Goal: Transaction & Acquisition: Purchase product/service

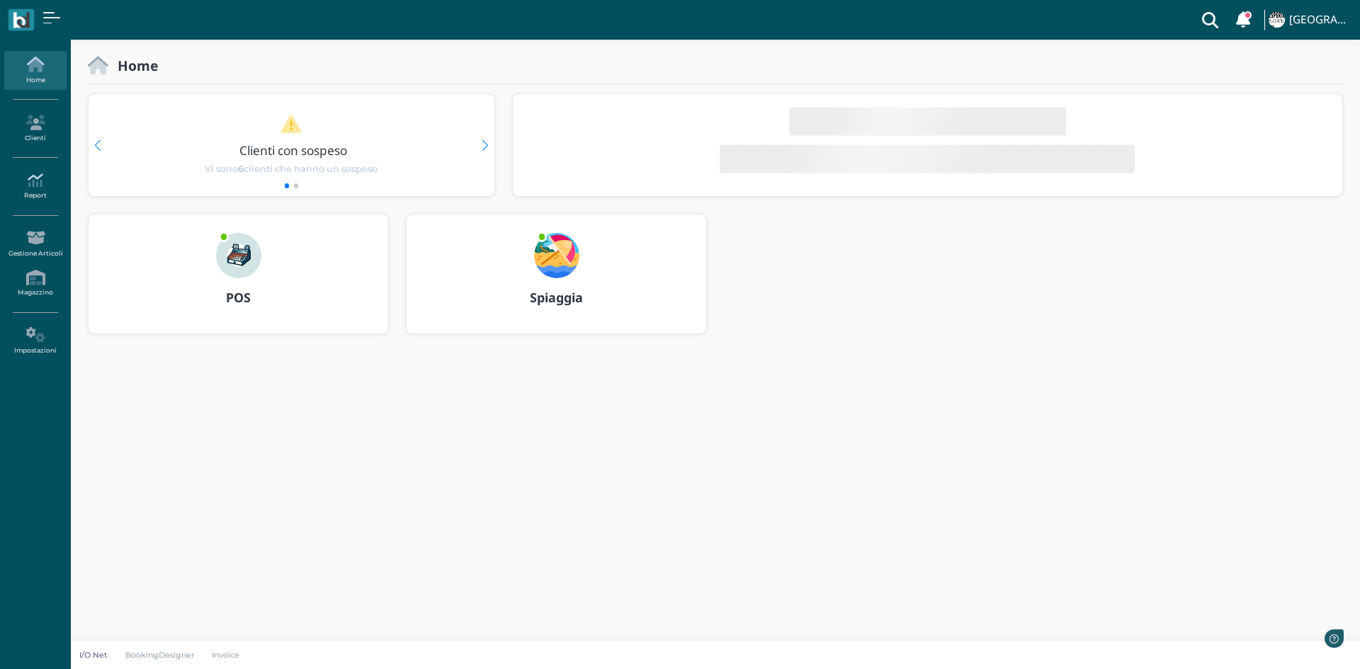
drag, startPoint x: 0, startPoint y: 0, endPoint x: 52, endPoint y: 180, distance: 187.2
click at [52, 180] on icon at bounding box center [35, 181] width 62 height 16
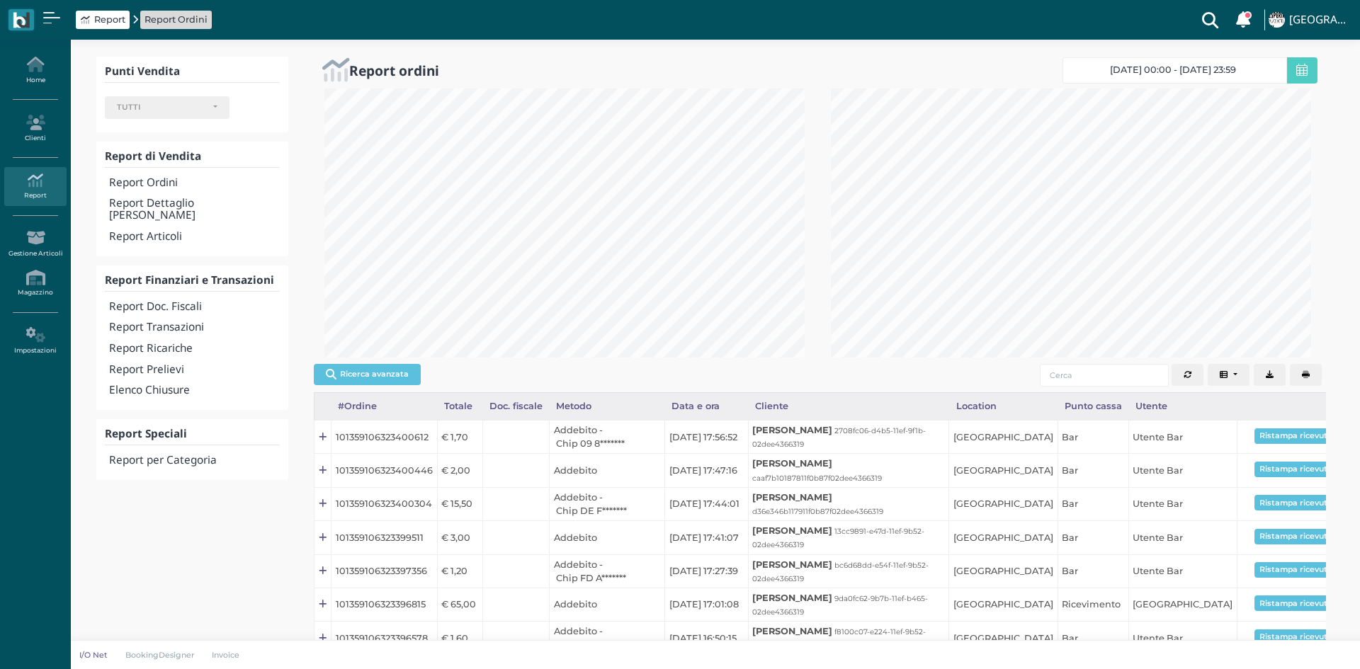
select select
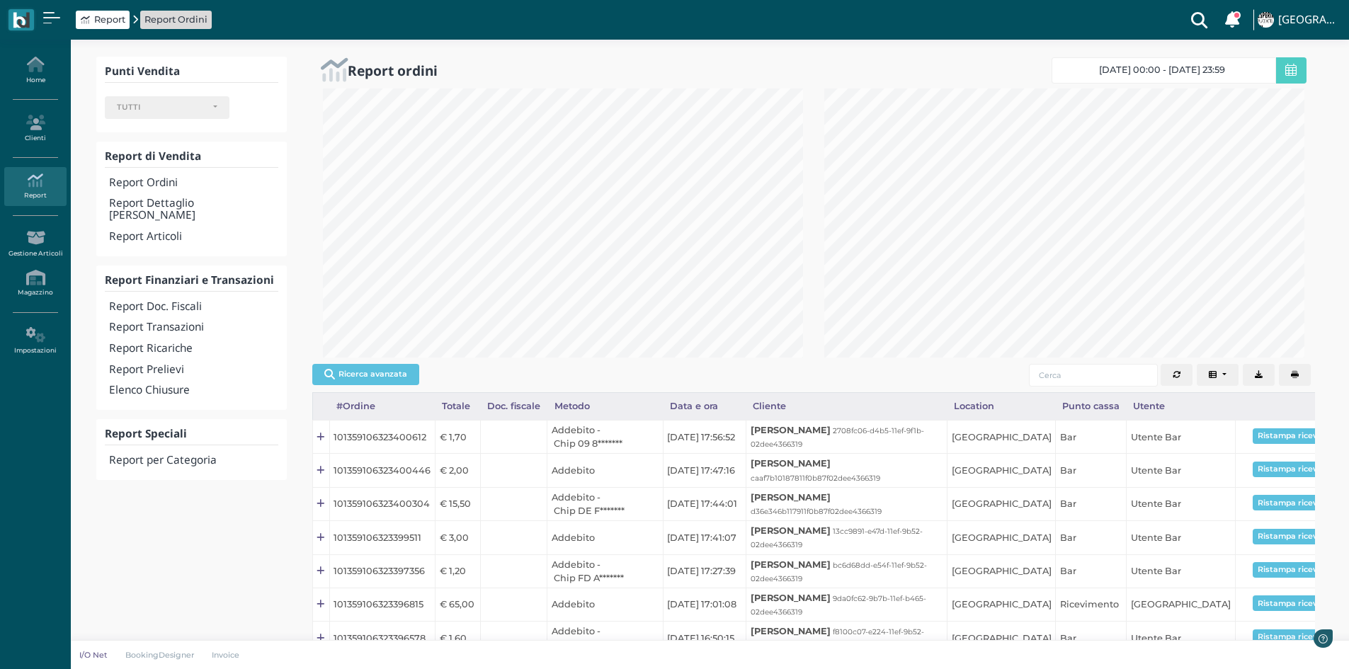
scroll to position [269, 502]
click at [176, 322] on h4 "Report Transazioni" at bounding box center [193, 328] width 169 height 12
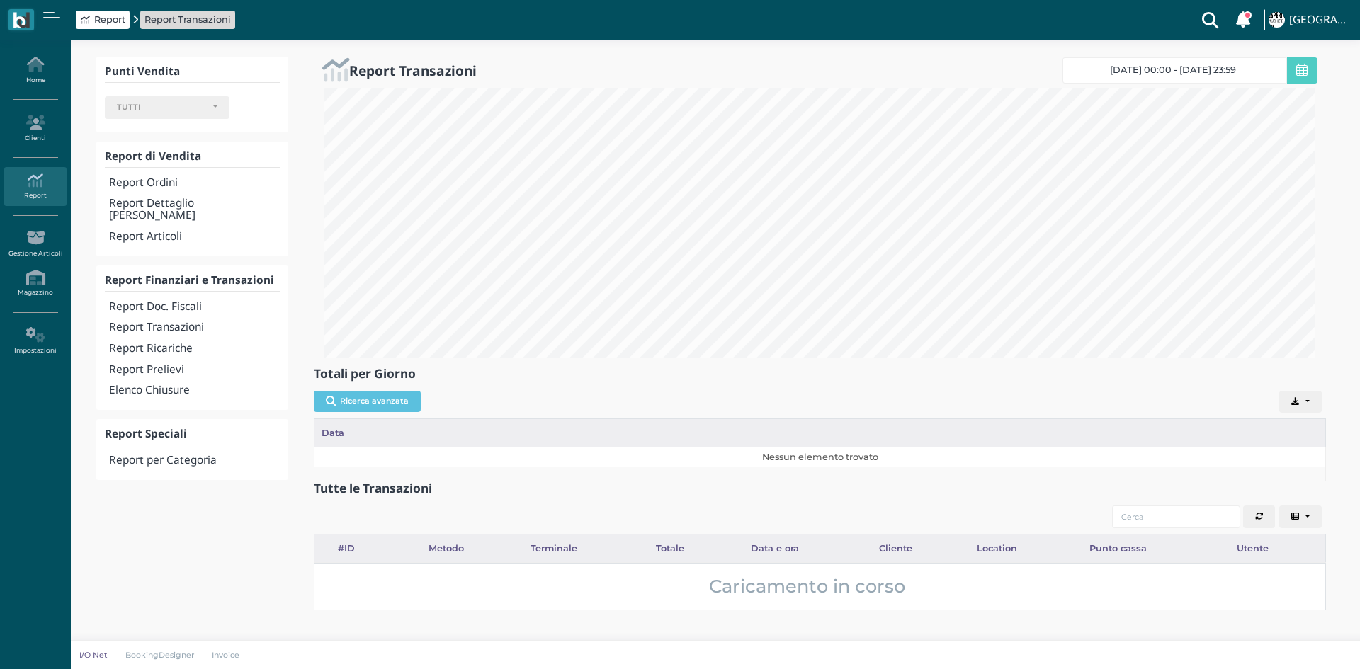
select select
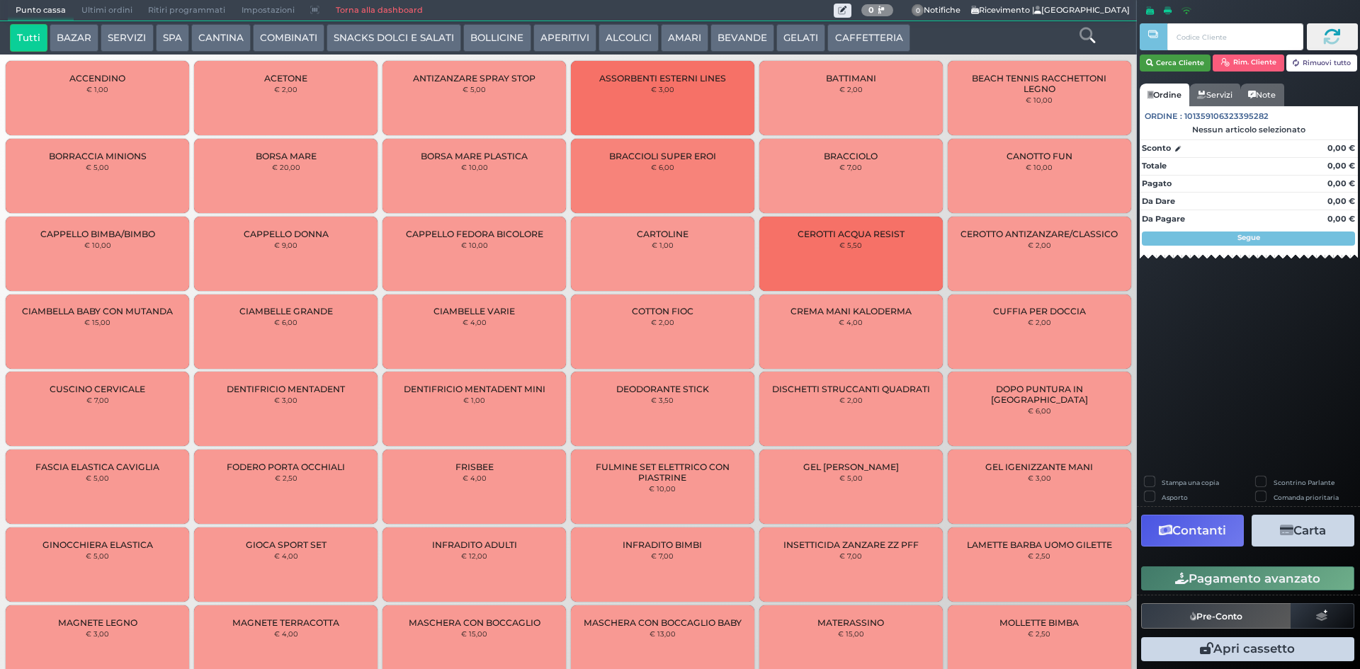
click at [1156, 60] on button "Cerca Cliente" at bounding box center [1176, 63] width 72 height 17
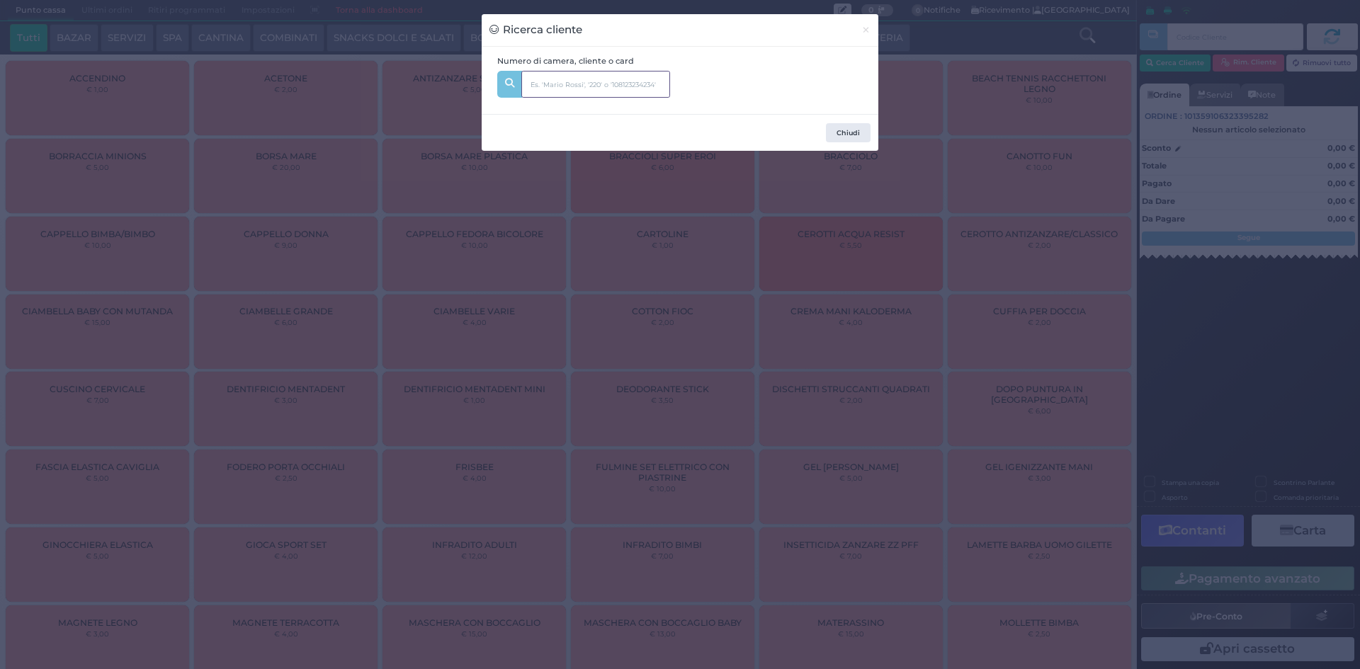
click at [635, 75] on input "text" at bounding box center [595, 84] width 149 height 27
type input "338"
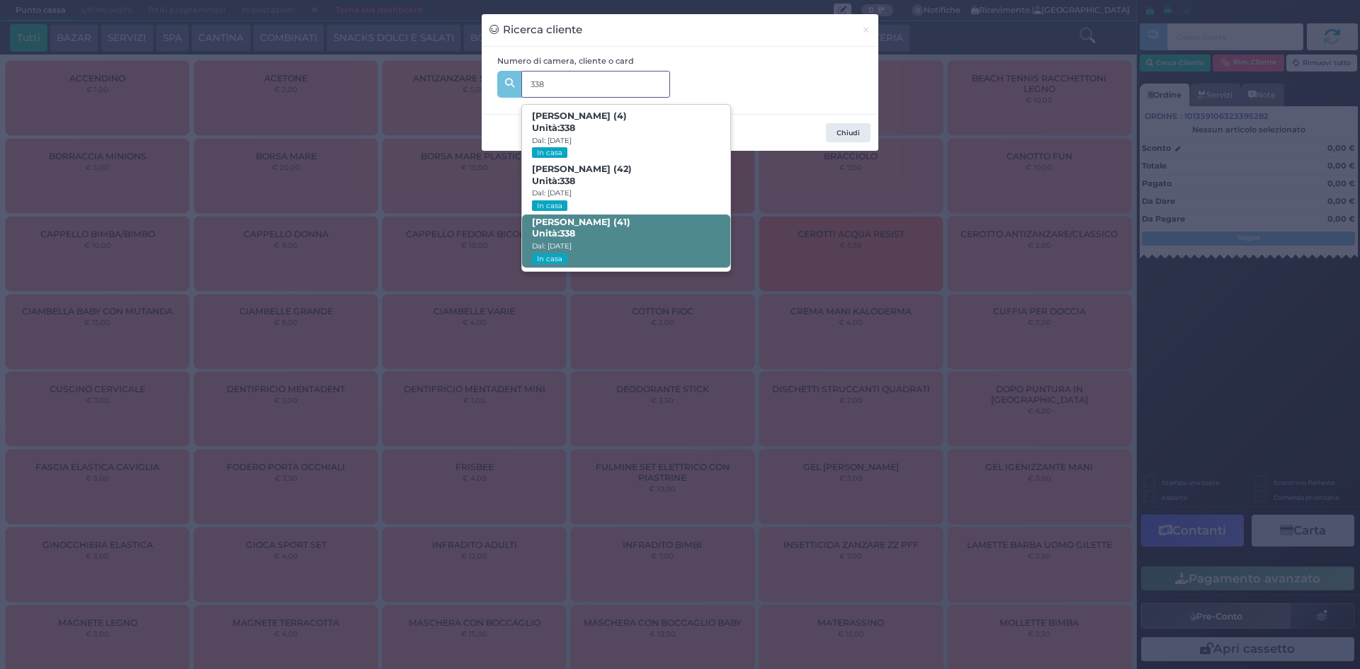
click at [635, 252] on span "Maria Rosaria Ardovino (41) Unità: 338 Dal: 17/08/2025 In casa" at bounding box center [626, 241] width 208 height 53
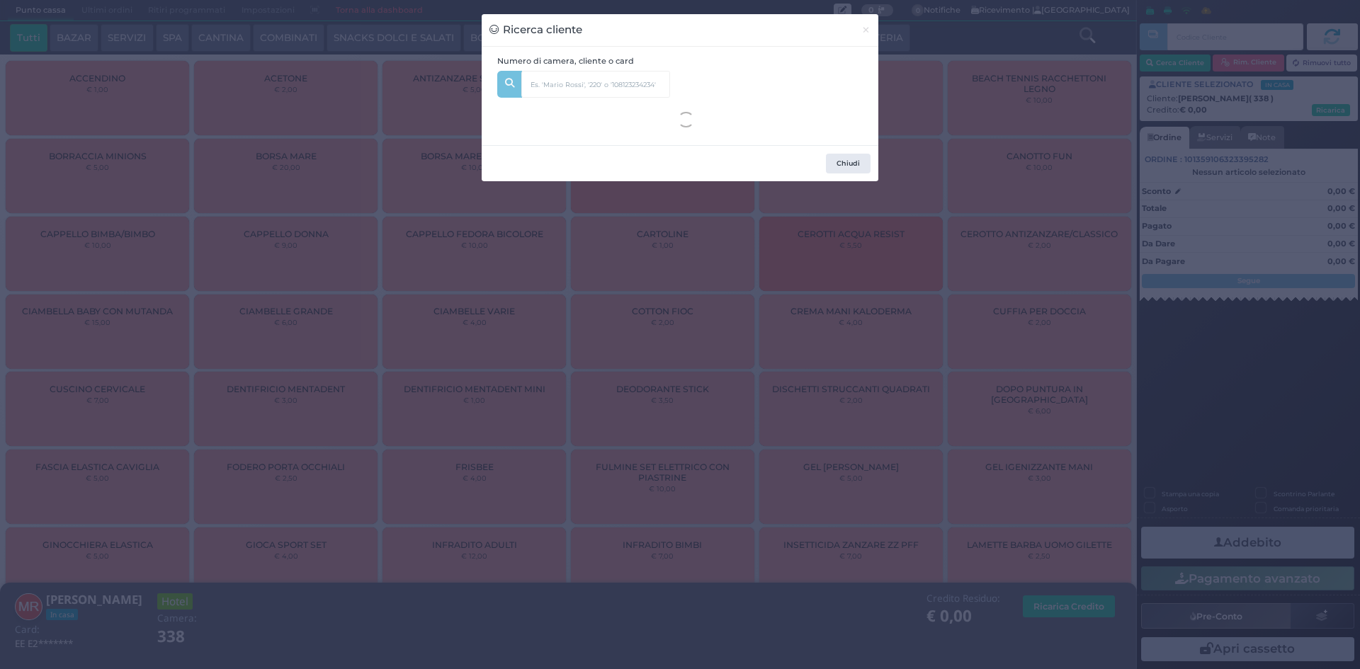
click at [292, 194] on div "Ricerca cliente × Numero di camera, cliente o card 338 Giuseppe Gala (4) Unità:…" at bounding box center [680, 334] width 1360 height 669
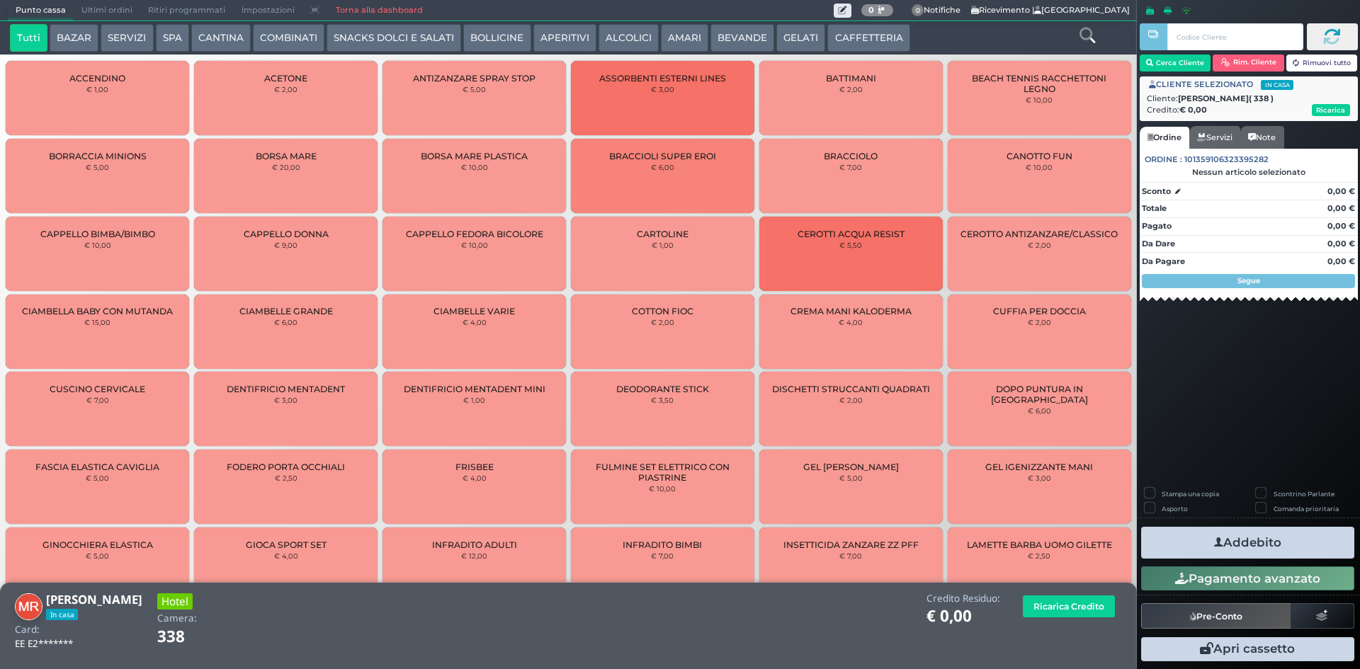
click at [1092, 37] on icon at bounding box center [1088, 36] width 16 height 16
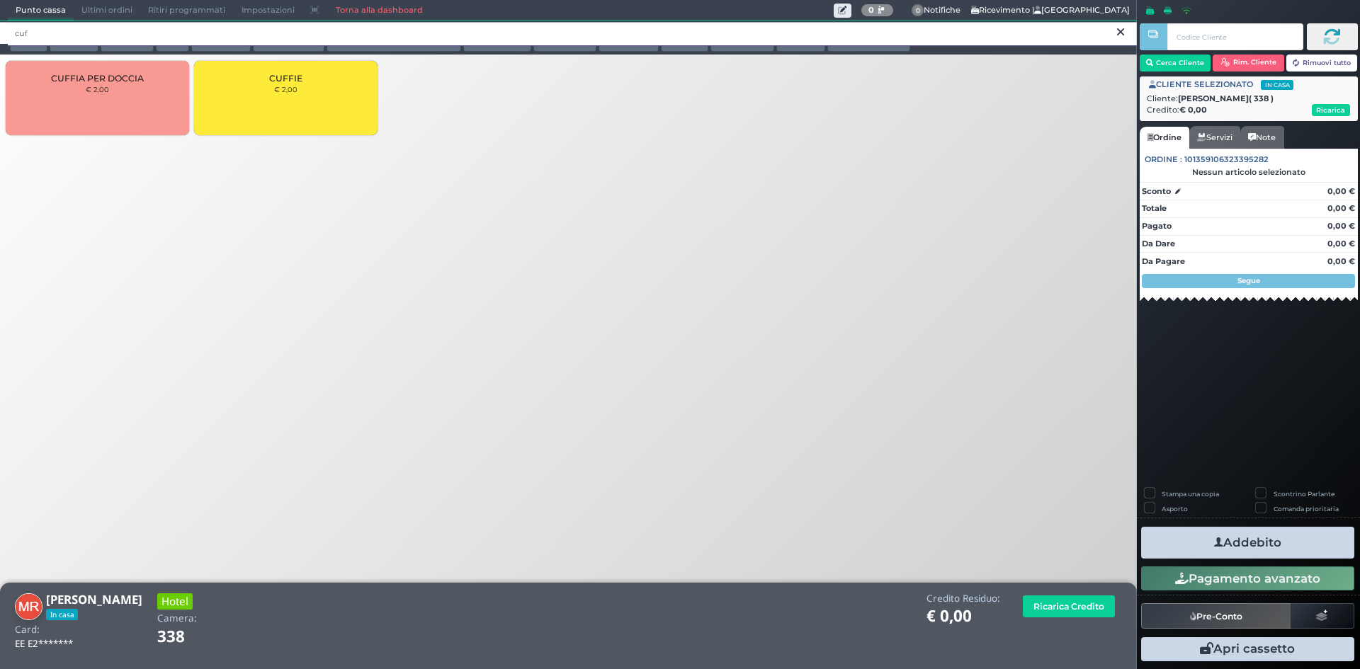
type input "cuf"
click at [319, 101] on div "CUFFIE € 2,00" at bounding box center [285, 98] width 183 height 74
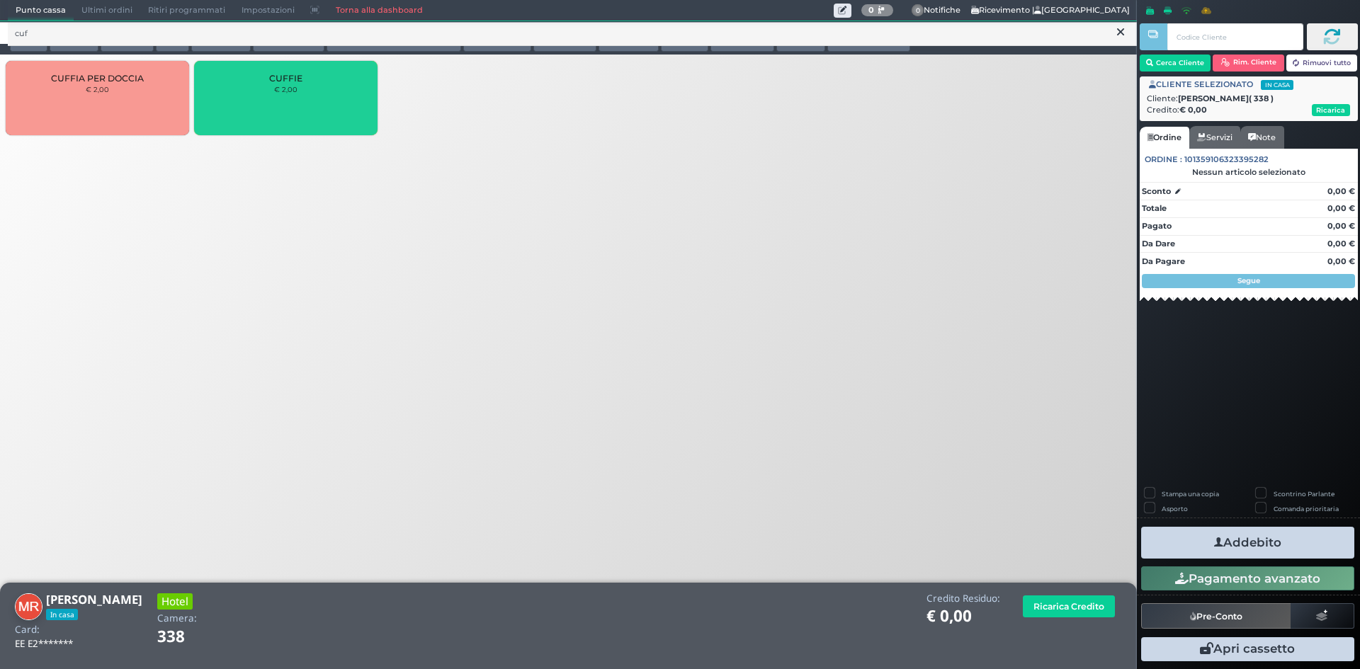
click at [319, 97] on div "CUFFIE € 2,00" at bounding box center [285, 98] width 183 height 74
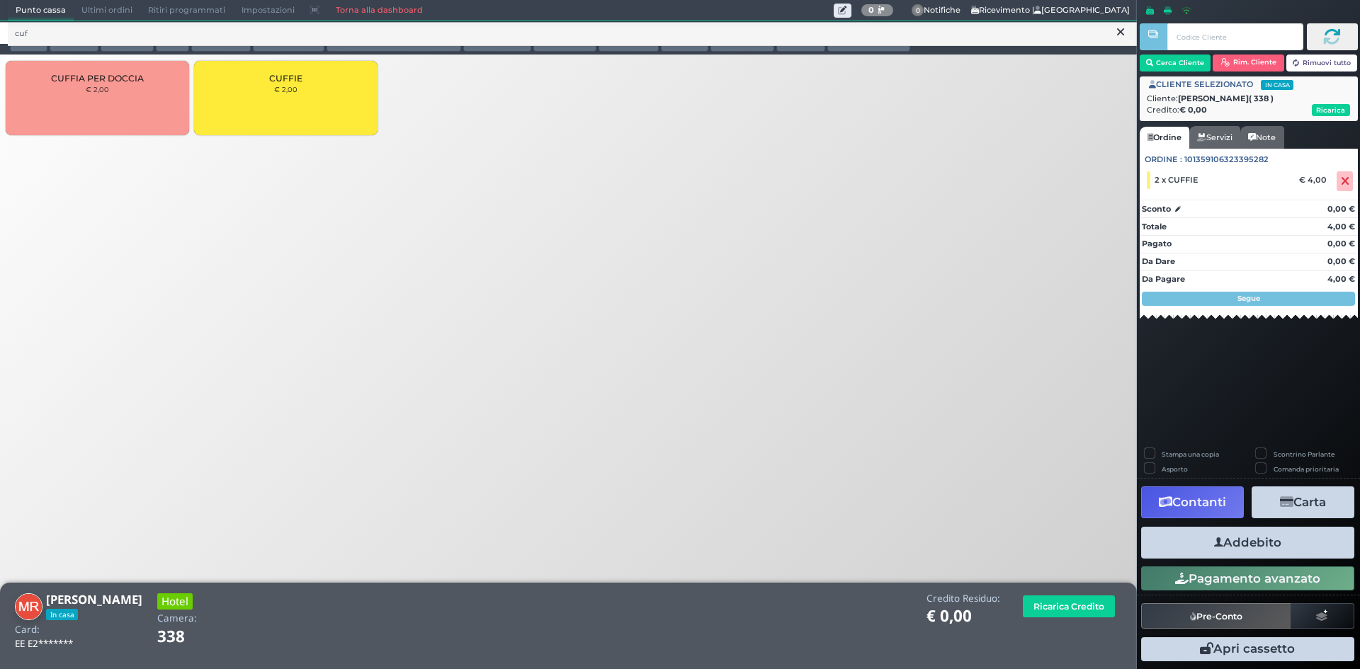
click at [1265, 545] on button "Addebito" at bounding box center [1247, 543] width 213 height 32
